Goal: Information Seeking & Learning: Learn about a topic

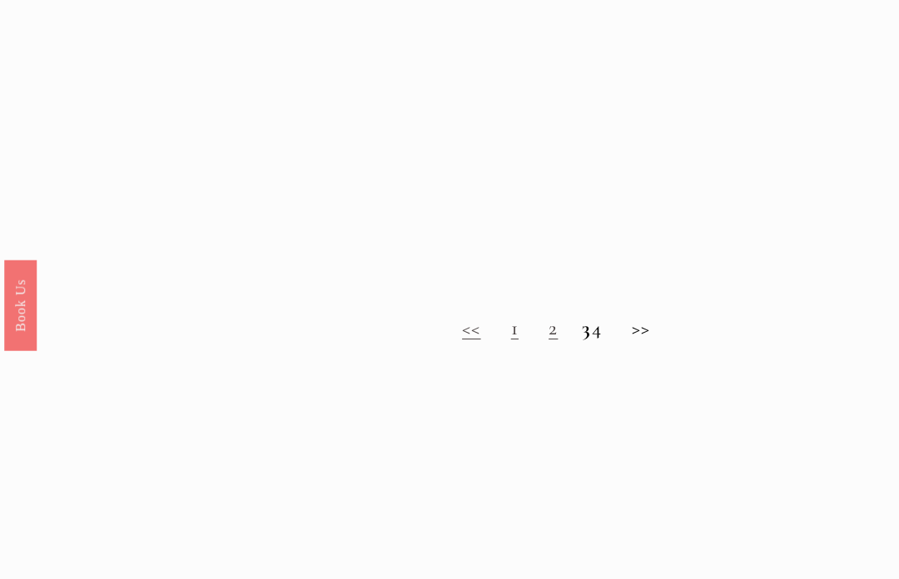
scroll to position [1031, 0]
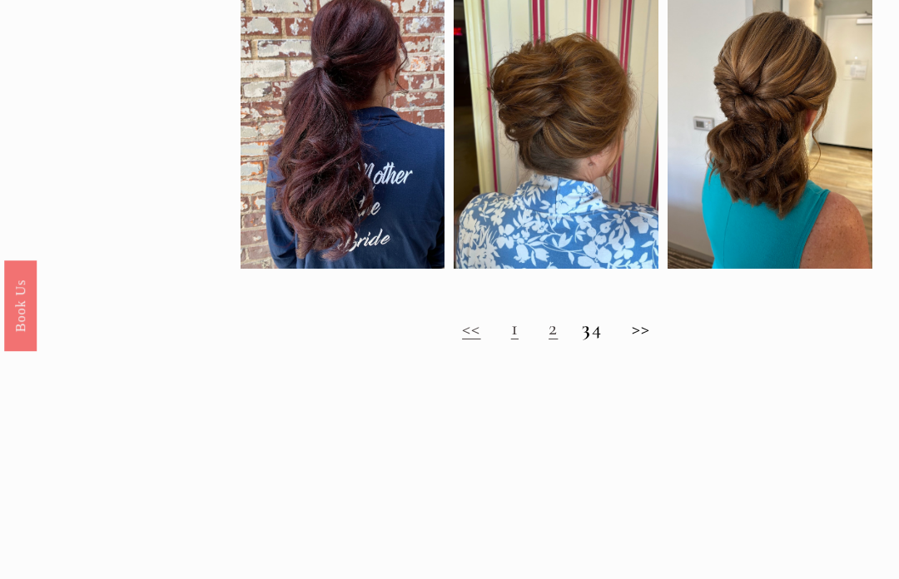
click at [548, 335] on link "2" at bounding box center [552, 327] width 9 height 25
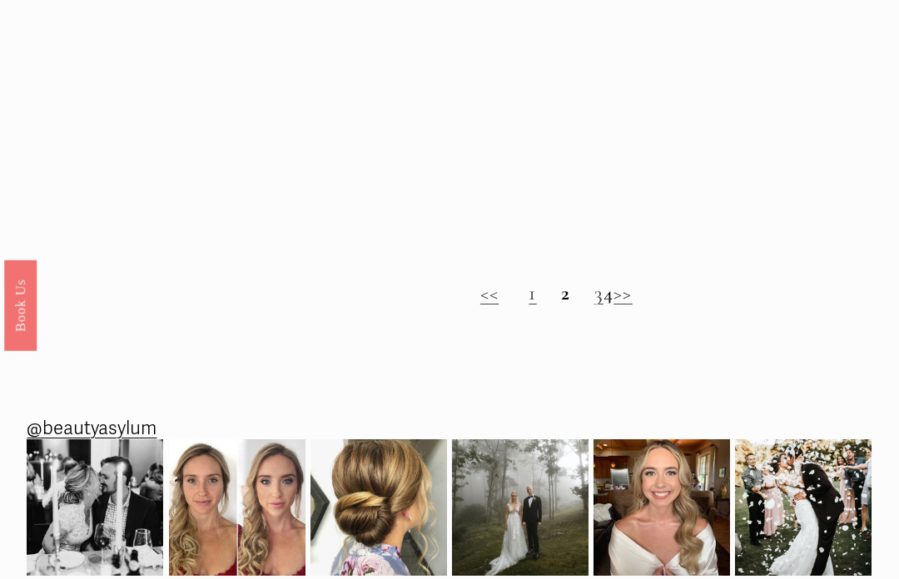
scroll to position [1093, 0]
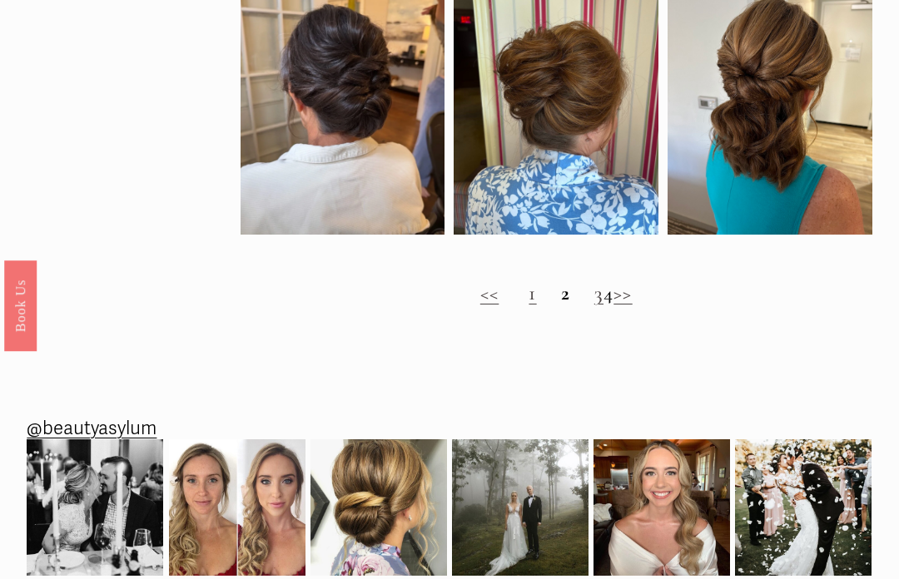
click at [603, 305] on h2 "<< 1 2 3 4 >>" at bounding box center [557, 293] width 632 height 24
click at [623, 305] on h2 "<< 1 2 3 4 >>" at bounding box center [557, 293] width 632 height 24
click at [609, 317] on div "<< 1 2 3 4 >>" at bounding box center [557, 294] width 632 height 46
click at [616, 302] on h2 "<< 1 2 3 4 >>" at bounding box center [557, 293] width 632 height 24
click at [632, 305] on link ">>" at bounding box center [622, 292] width 18 height 25
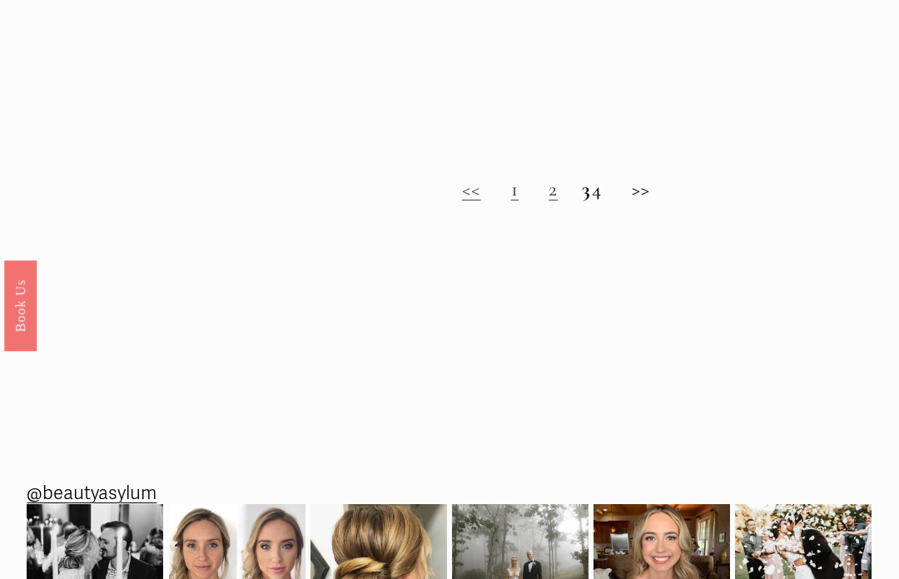
scroll to position [1169, 0]
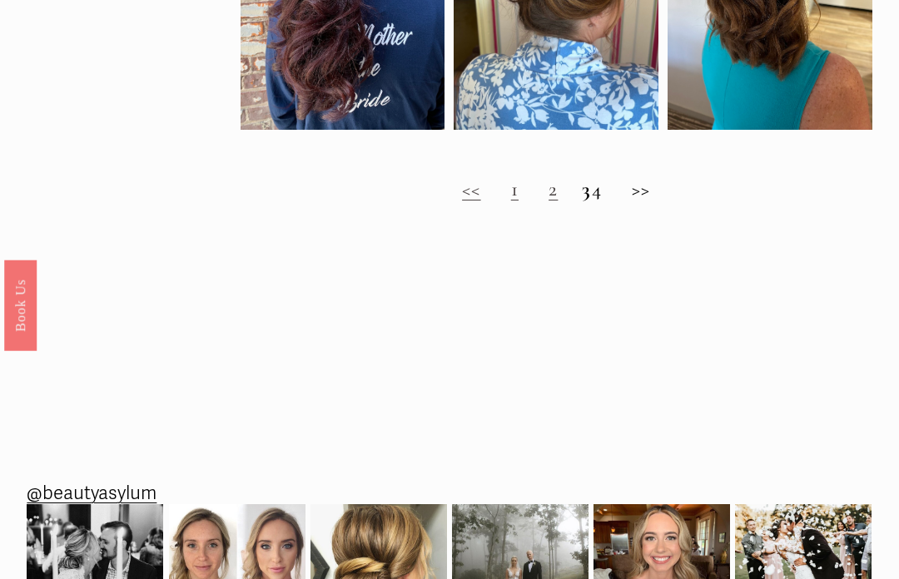
click at [652, 202] on h2 "<< 1 2 3 4 >>" at bounding box center [557, 190] width 632 height 24
click at [653, 202] on h2 "<< 1 2 3 4 >>" at bounding box center [557, 190] width 632 height 24
click at [655, 201] on h2 "<< 1 2 3 4 >>" at bounding box center [557, 190] width 632 height 24
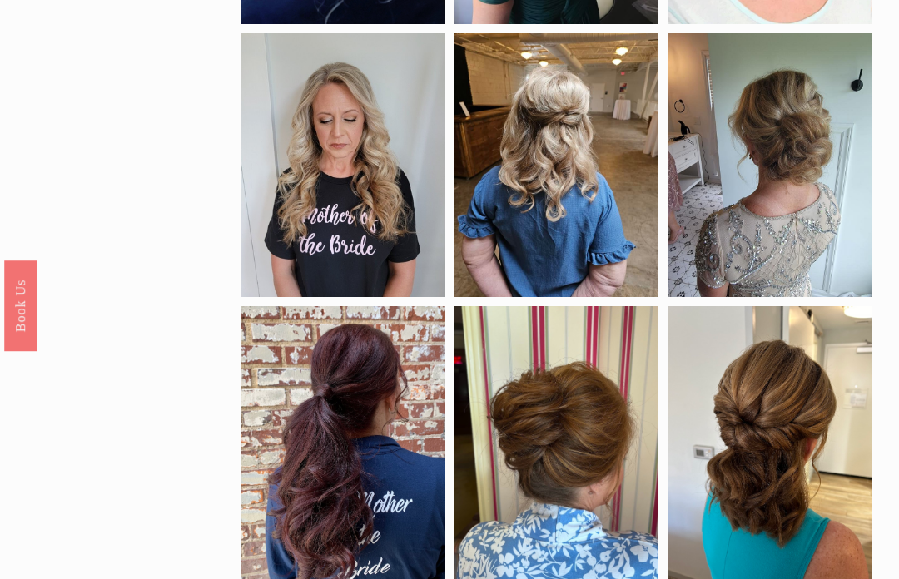
scroll to position [596, 0]
